Goal: Find specific page/section: Find specific page/section

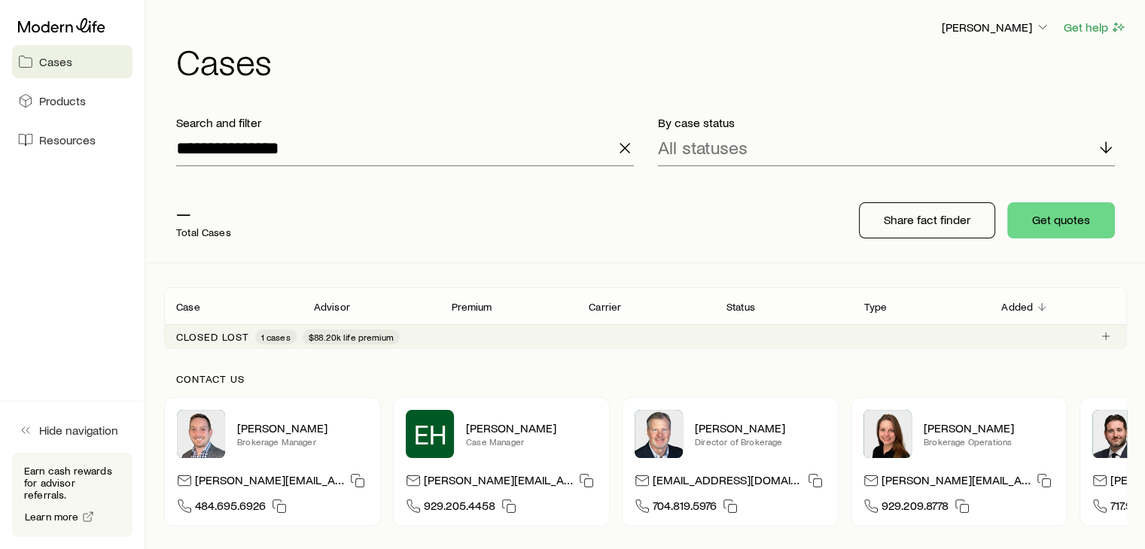
click at [621, 153] on icon "button" at bounding box center [625, 148] width 18 height 18
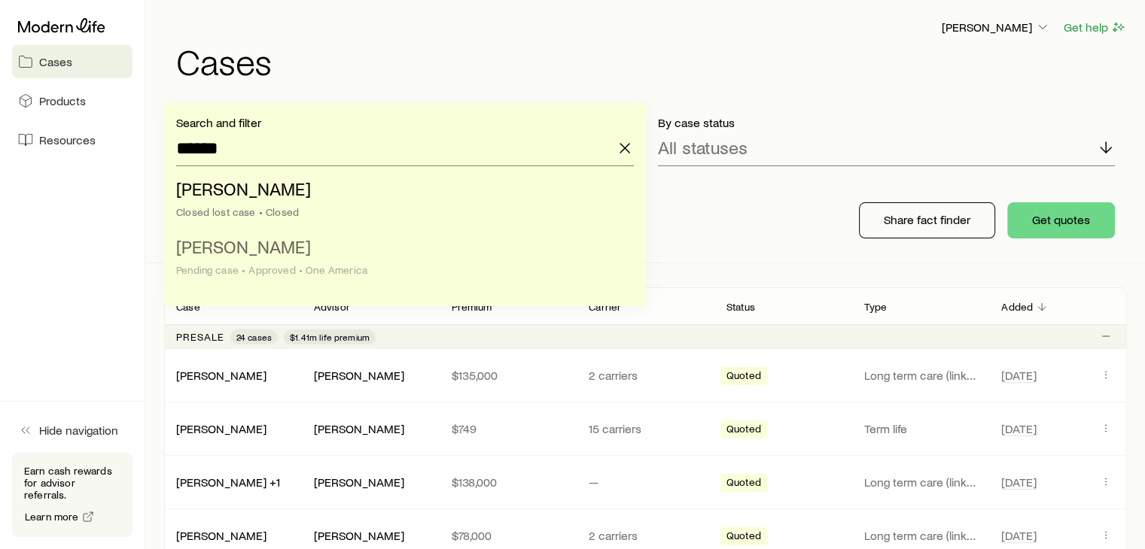
click at [218, 258] on li "[PERSON_NAME] case • Approved • One America" at bounding box center [400, 259] width 449 height 58
type input "**********"
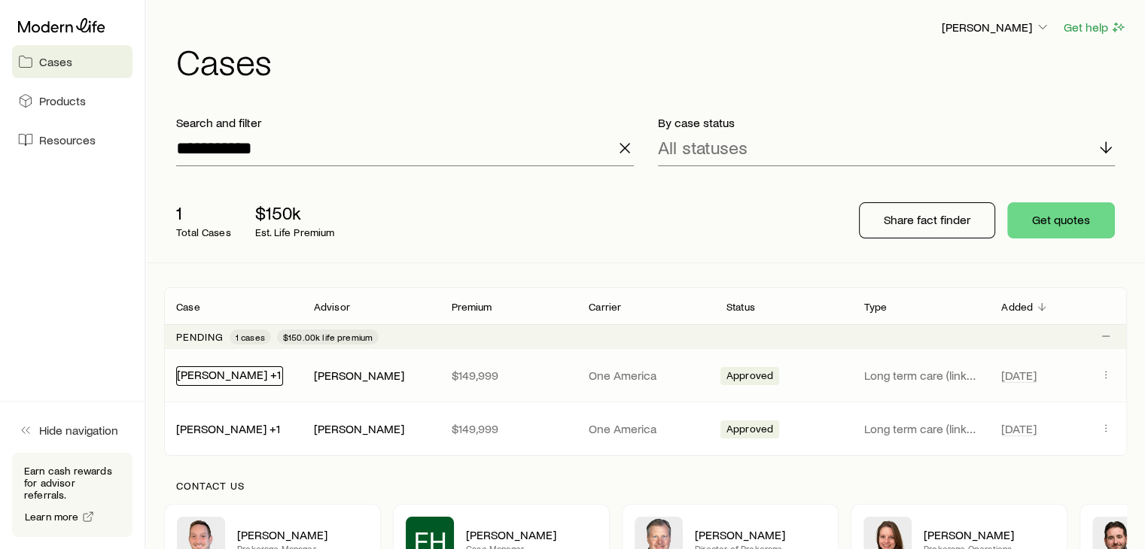
click at [209, 376] on link "[PERSON_NAME] +1" at bounding box center [229, 374] width 104 height 14
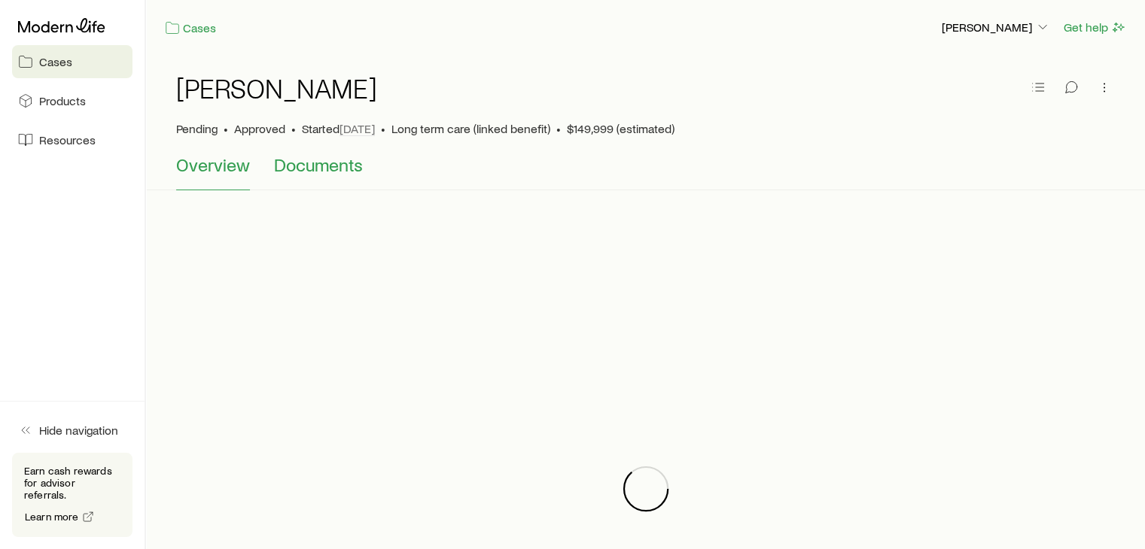
click at [322, 170] on span "Documents" at bounding box center [318, 164] width 89 height 21
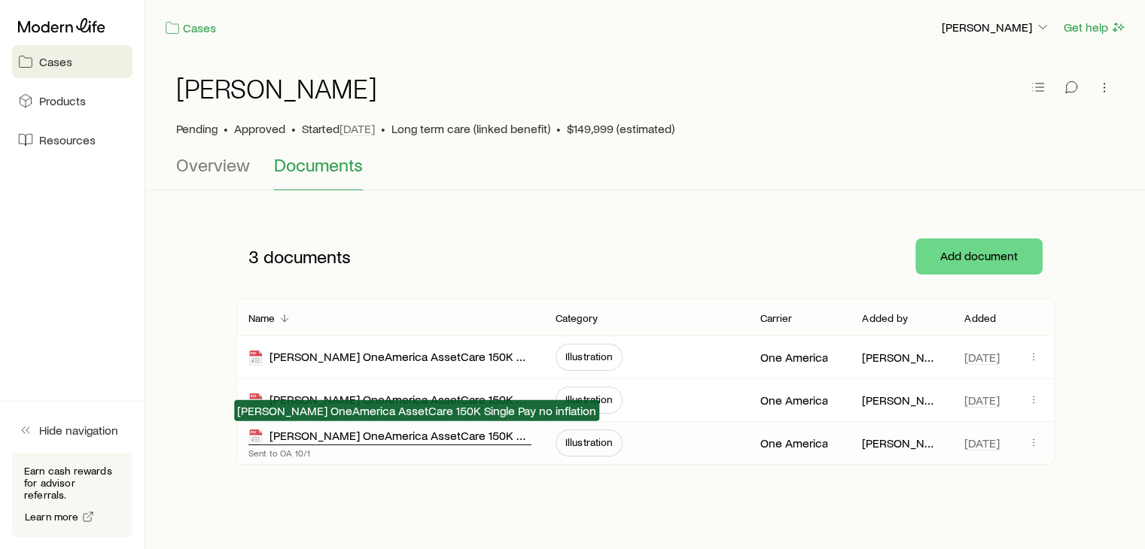
click at [345, 440] on div "[PERSON_NAME] OneAmerica AssetCare 150K Single Pay no inflation" at bounding box center [389, 436] width 283 height 17
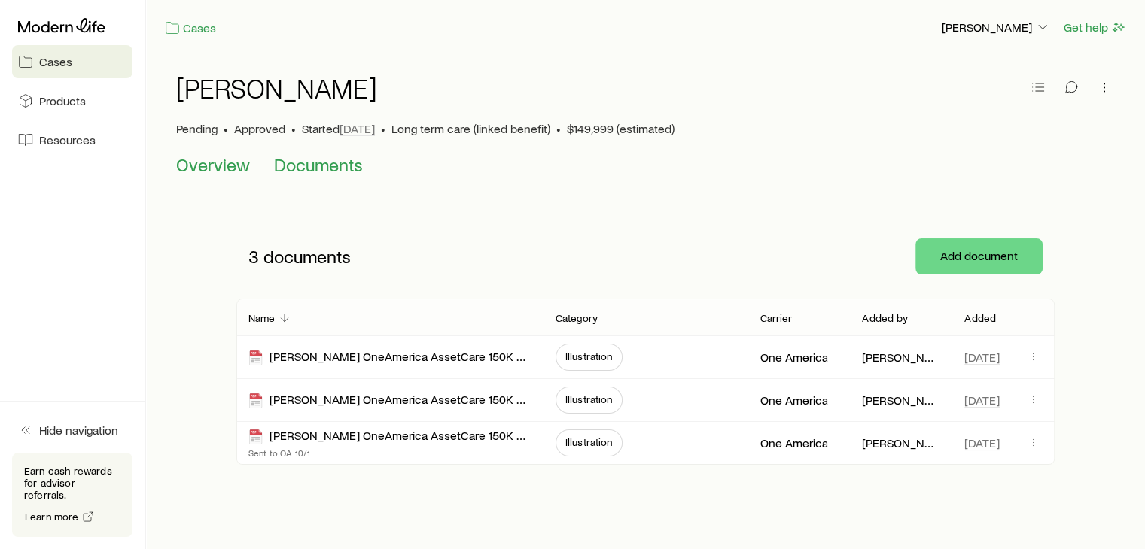
click at [226, 162] on span "Overview" at bounding box center [213, 164] width 74 height 21
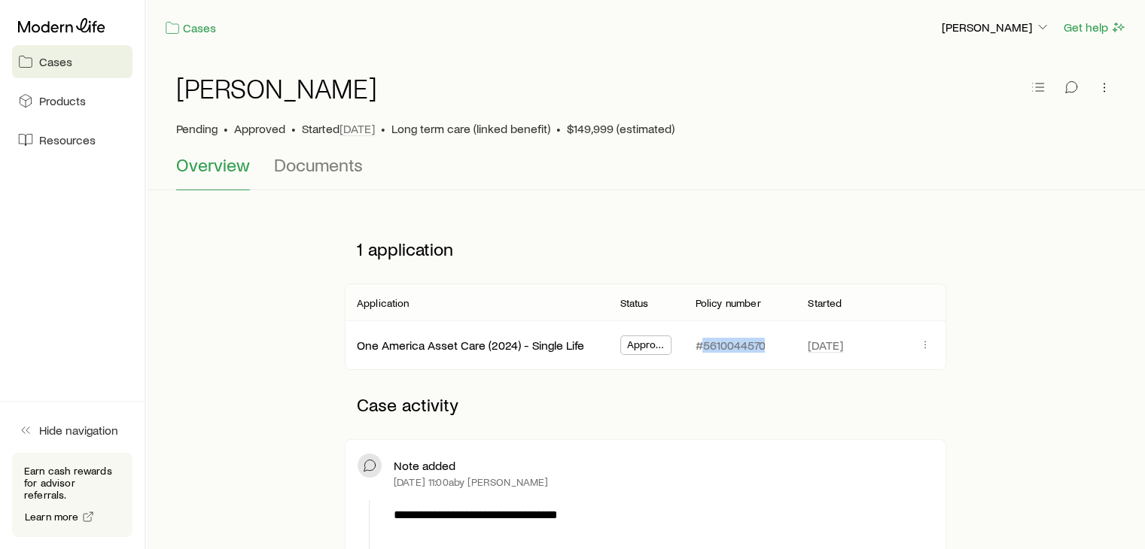
drag, startPoint x: 768, startPoint y: 346, endPoint x: 703, endPoint y: 347, distance: 64.7
click at [703, 347] on div "#5610044570" at bounding box center [739, 345] width 89 height 48
copy p "5610044570"
